Goal: Find specific page/section: Find specific page/section

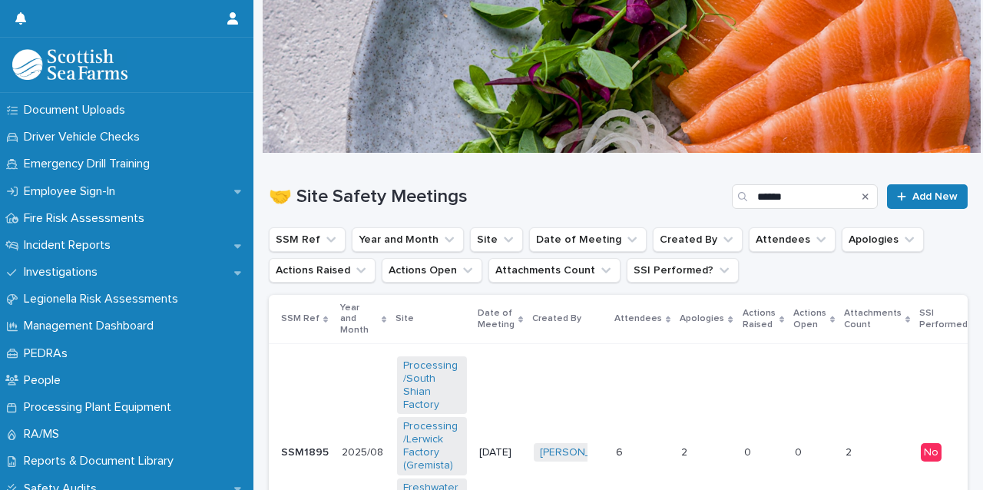
scroll to position [488, 0]
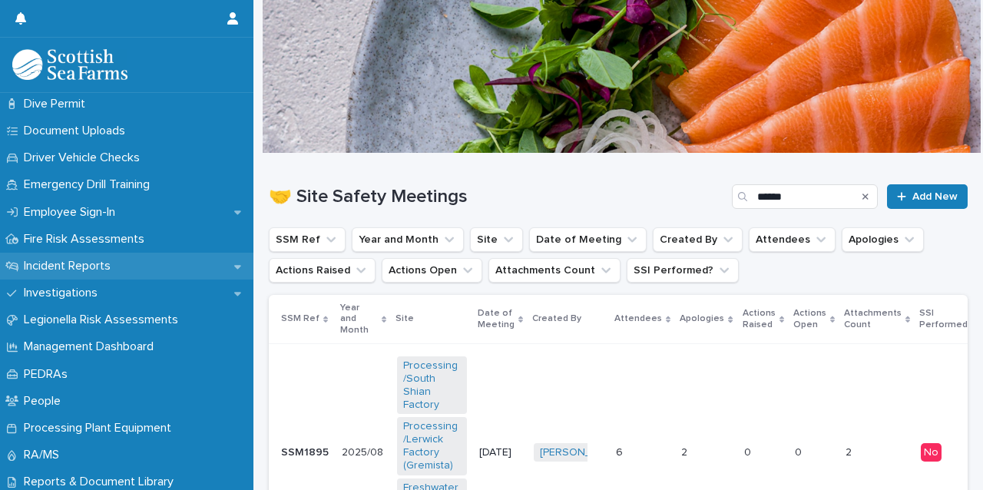
click at [167, 260] on div "Incident Reports" at bounding box center [126, 266] width 253 height 27
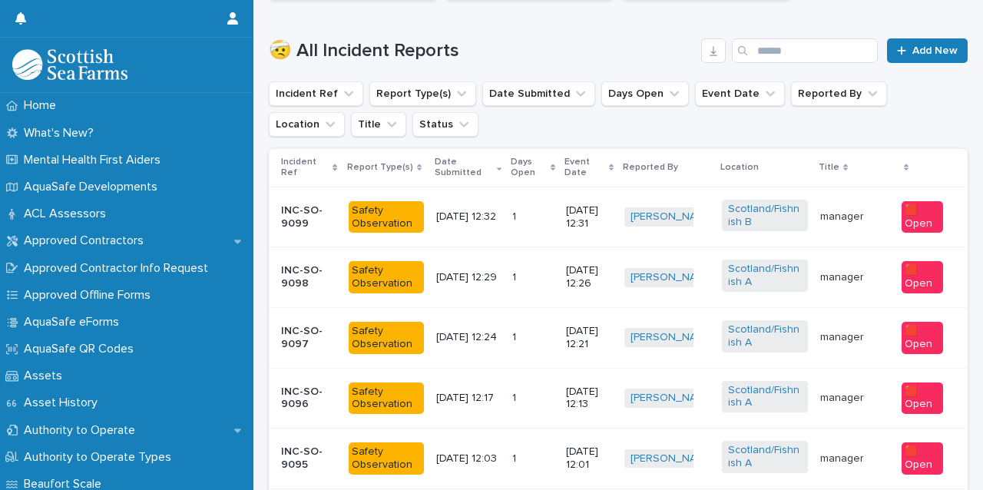
scroll to position [491, 0]
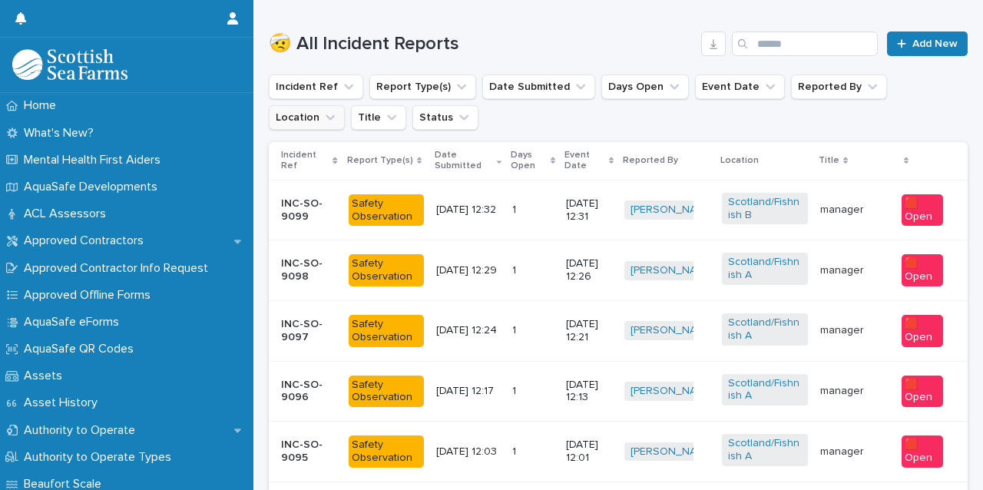
click at [345, 105] on button "Location" at bounding box center [307, 117] width 76 height 25
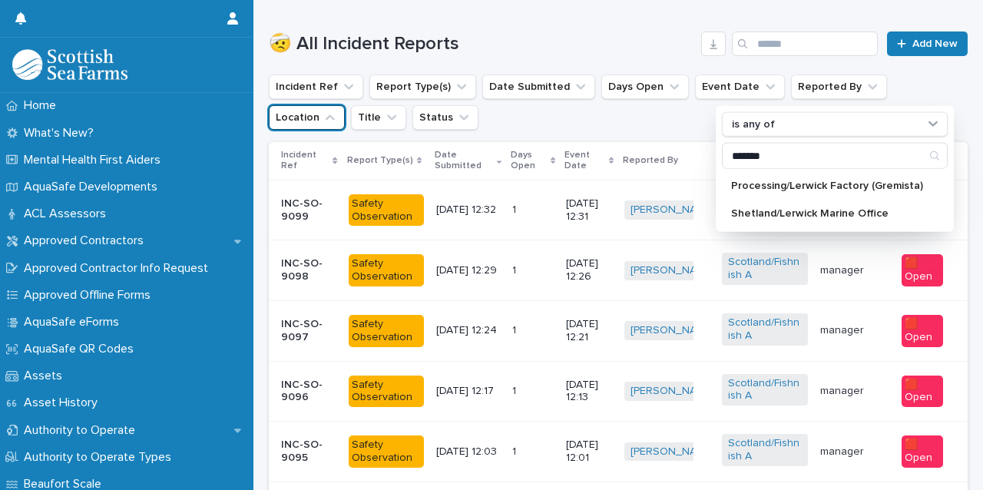
type input "*******"
click at [762, 177] on div "Processing/Lerwick Factory (Gremista)" at bounding box center [835, 186] width 226 height 25
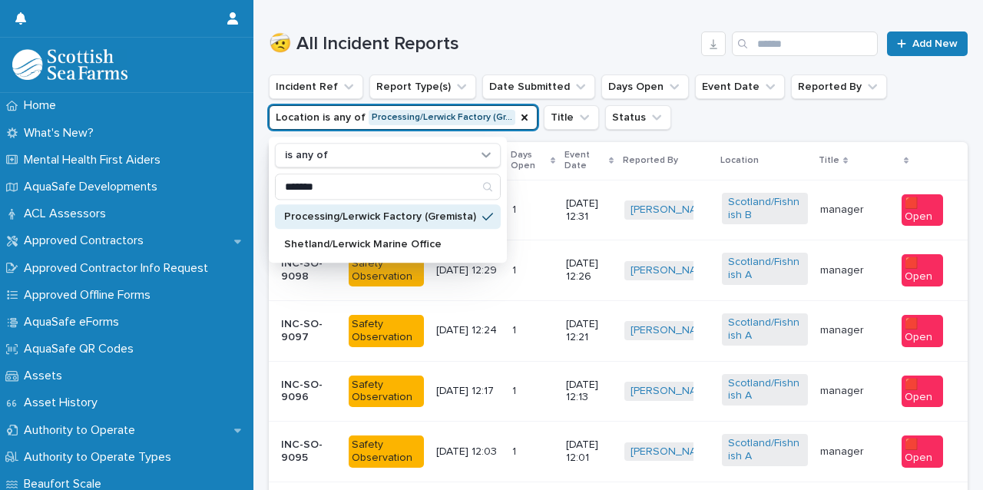
click at [670, 111] on ul "Incident Ref Report Type(s) Date Submitted Days Open Event Date Reported By Loc…" at bounding box center [618, 101] width 705 height 61
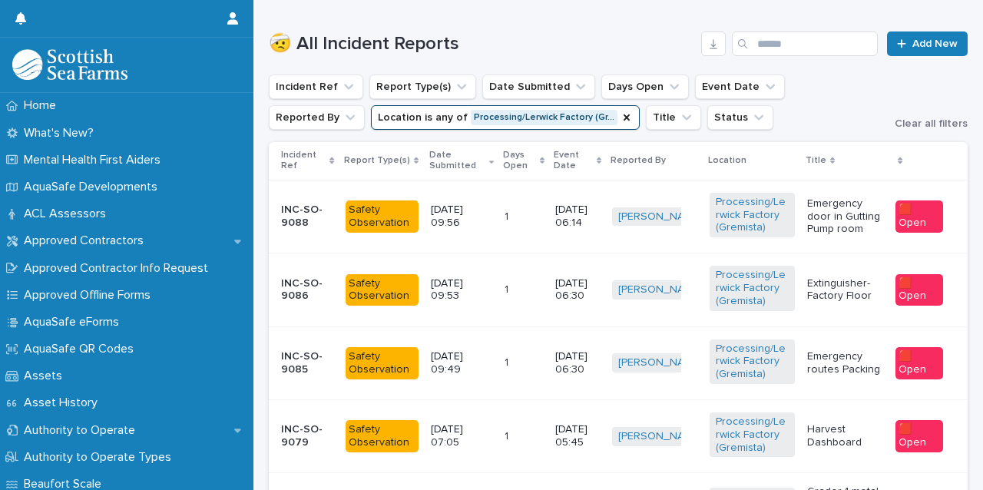
scroll to position [539, 0]
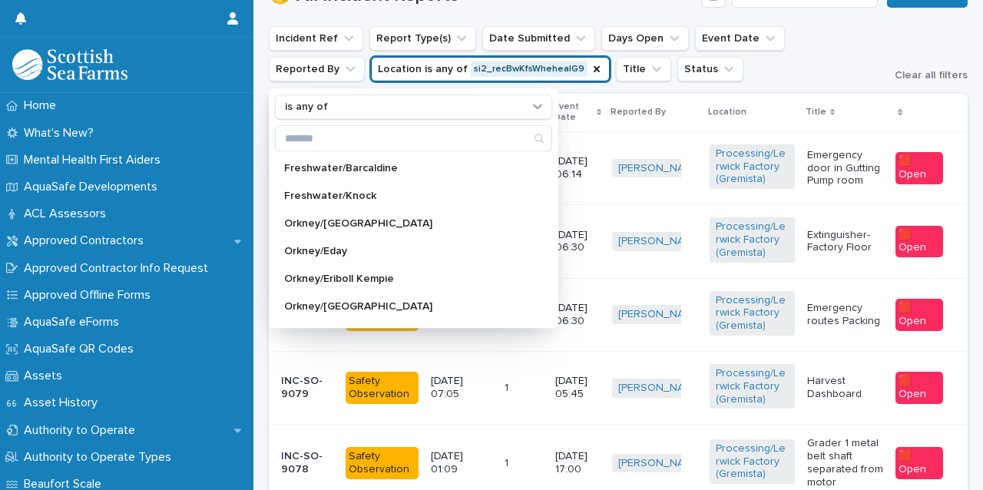
click at [822, 91] on div "0 🟧 15 -21 Days 11 🟩 0 - 7 Days 10 🟪 Property Damage 1 🟪 30+ Days 5 🟨 8 -14 Day…" at bounding box center [618, 270] width 699 height 1311
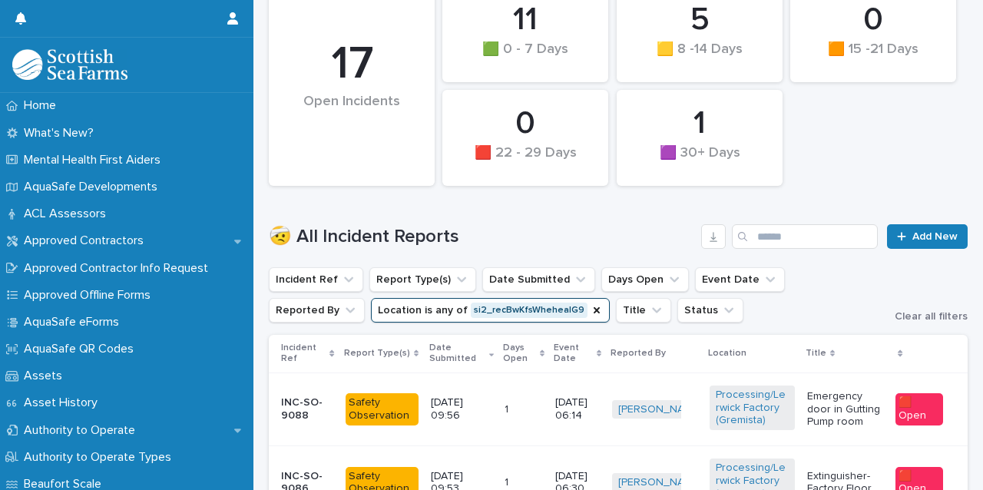
scroll to position [287, 0]
